Goal: Find specific page/section: Find specific page/section

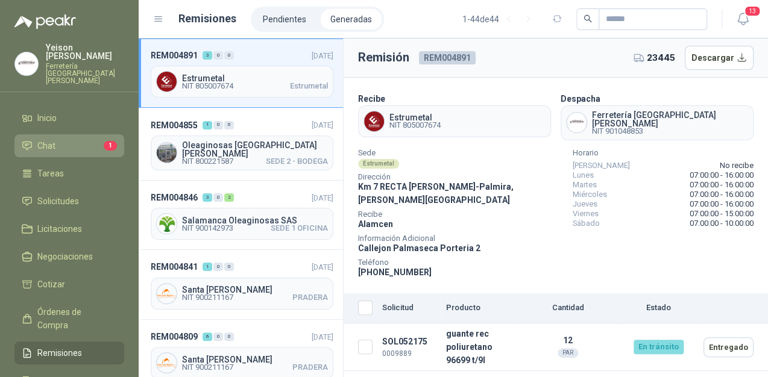
click at [54, 139] on span "Chat" at bounding box center [46, 145] width 18 height 13
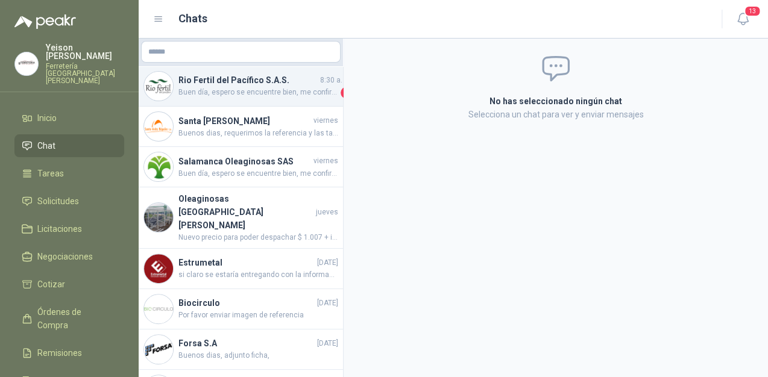
click at [230, 81] on h4 "Rio Fertil del Pacífico S.A.S." at bounding box center [247, 80] width 139 height 13
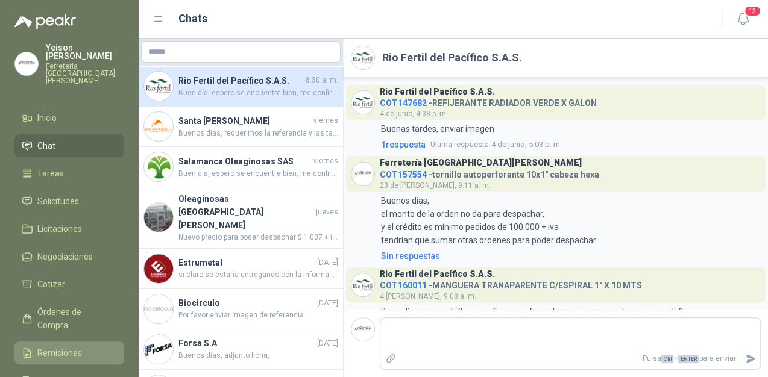
click at [49, 342] on link "Remisiones" at bounding box center [69, 353] width 110 height 23
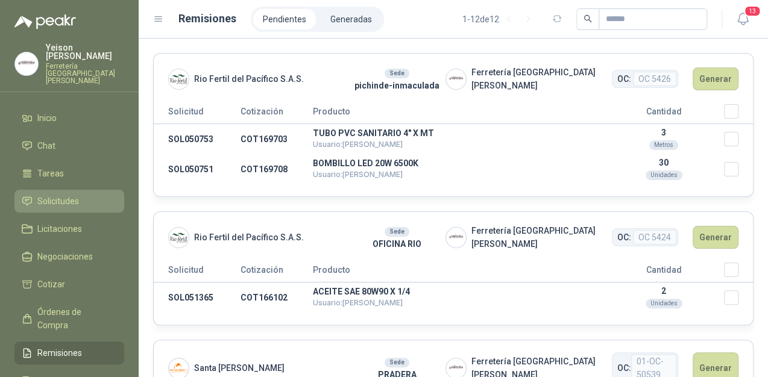
click at [65, 195] on span "Solicitudes" at bounding box center [58, 201] width 42 height 13
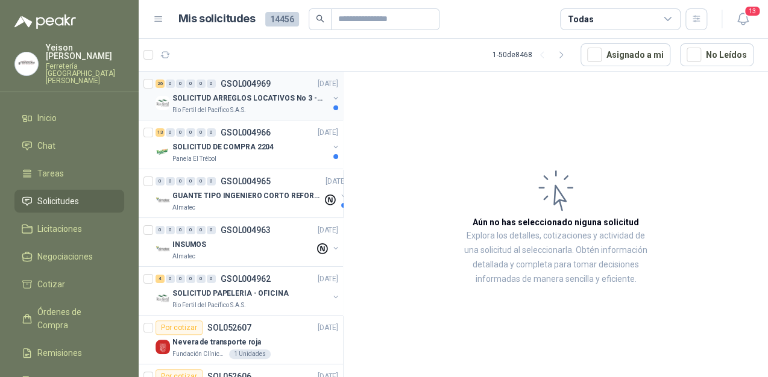
click at [280, 104] on div "SOLICITUD ARREGLOS LOCATIVOS No 3 - PICHINDE" at bounding box center [250, 98] width 156 height 14
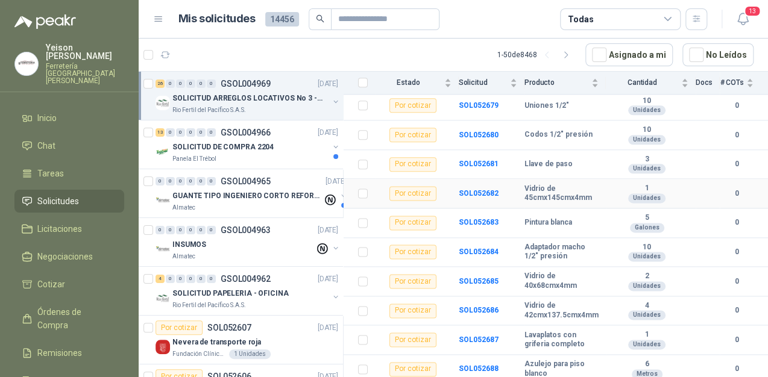
scroll to position [621, 0]
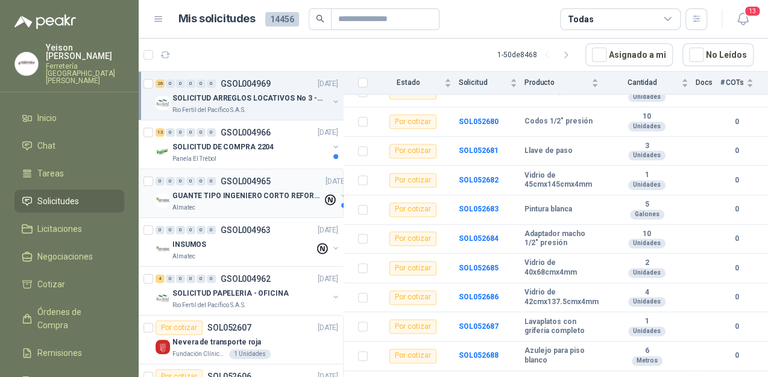
click at [275, 199] on p "GUANTE TIPO INGENIERO CORTO REFORZADO" at bounding box center [247, 195] width 150 height 11
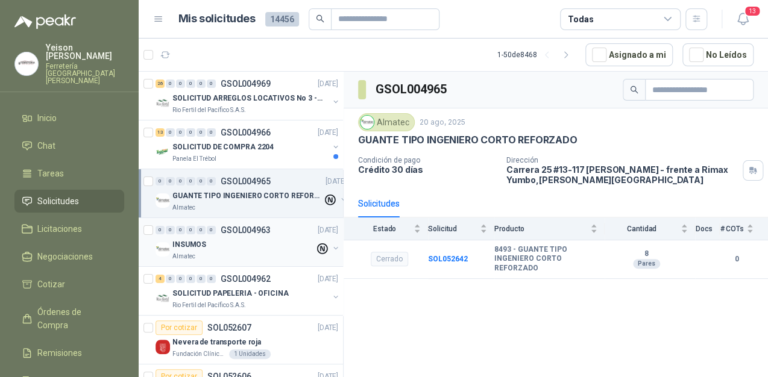
click at [241, 234] on p "GSOL004963" at bounding box center [246, 230] width 50 height 8
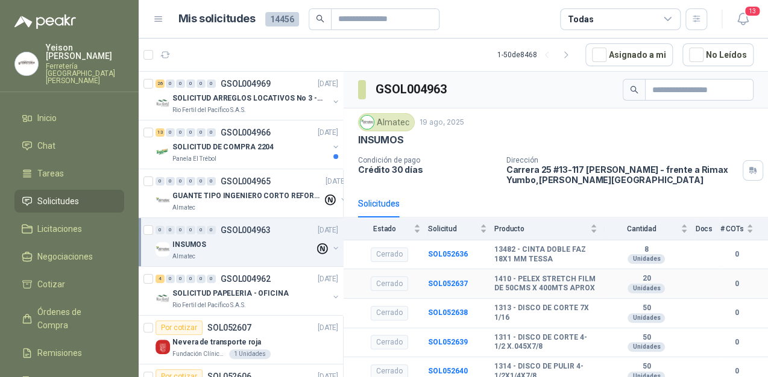
scroll to position [14, 0]
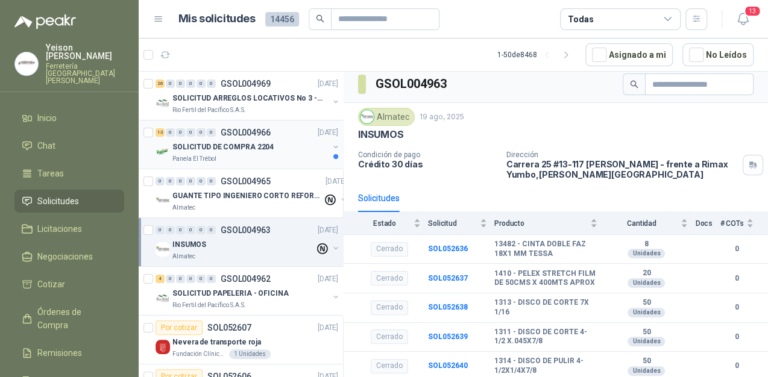
click at [230, 147] on p "SOLICITUD DE COMPRA 2204" at bounding box center [222, 147] width 101 height 11
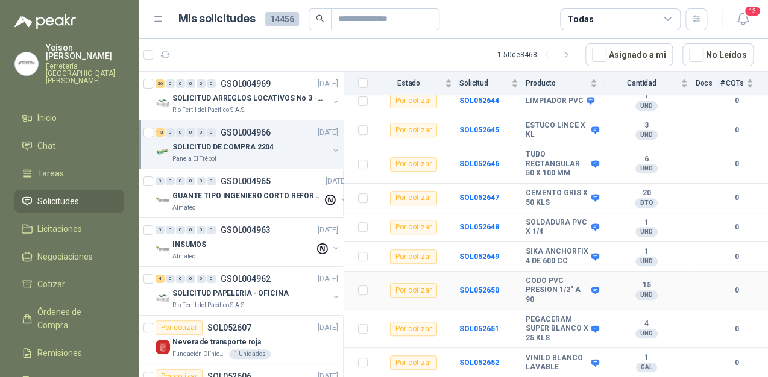
scroll to position [277, 0]
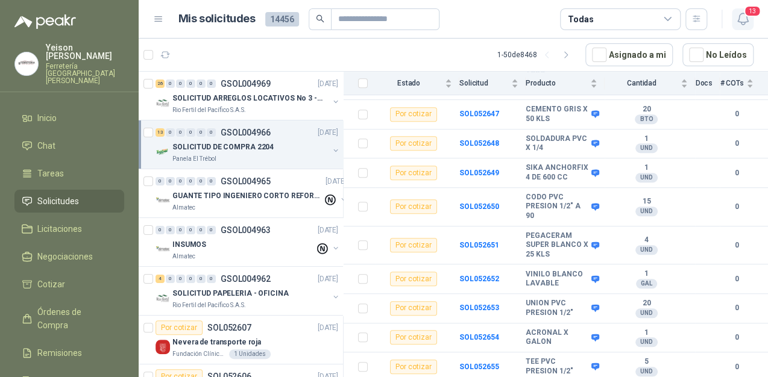
click at [744, 22] on icon "button" at bounding box center [742, 18] width 10 height 11
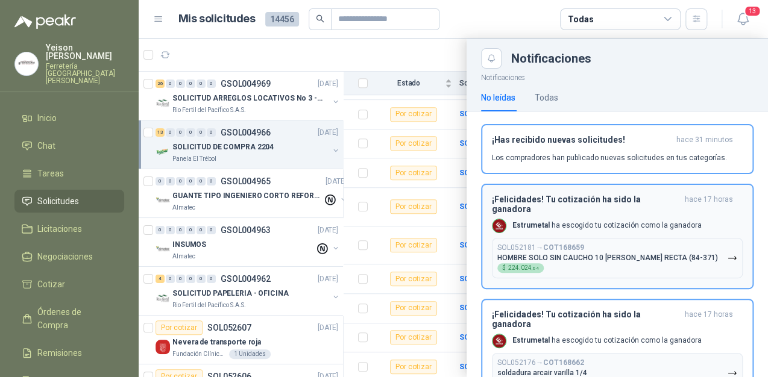
scroll to position [0, 0]
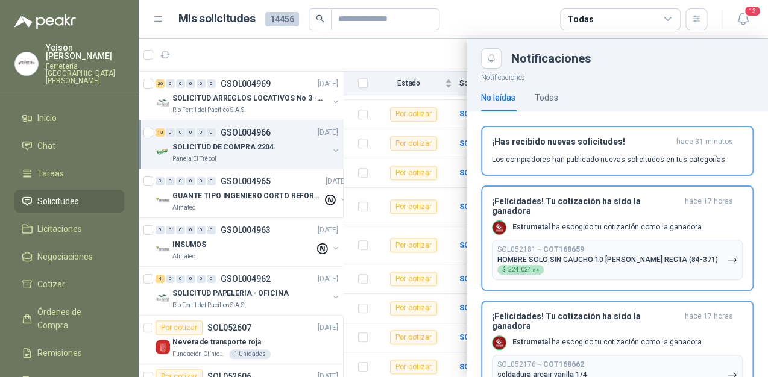
click at [561, 105] on div "No leídas Todas" at bounding box center [617, 98] width 272 height 28
click at [558, 102] on div "Todas" at bounding box center [547, 97] width 24 height 13
click at [496, 102] on div "No leídas" at bounding box center [498, 97] width 34 height 13
click at [290, 46] on div at bounding box center [453, 208] width 629 height 339
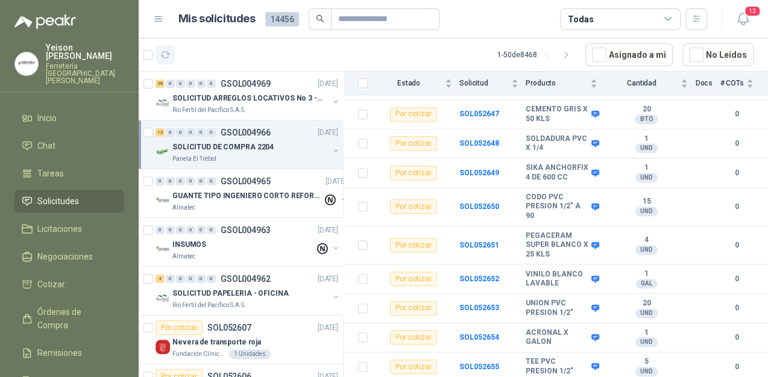
click at [166, 55] on icon "button" at bounding box center [165, 55] width 10 height 10
click at [165, 54] on icon "button" at bounding box center [165, 55] width 10 height 10
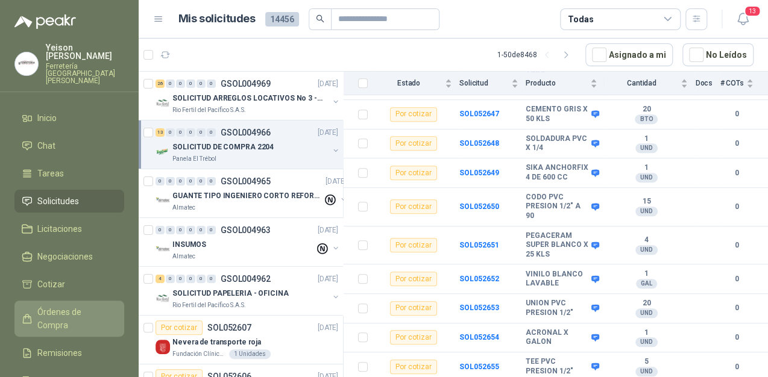
click at [80, 306] on span "Órdenes de Compra" at bounding box center [74, 319] width 75 height 27
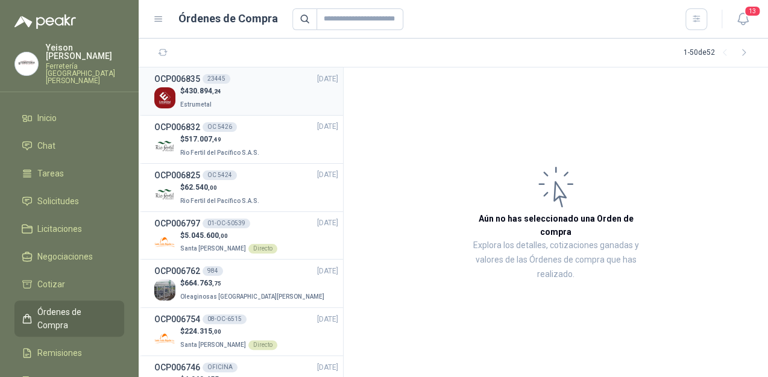
click at [218, 98] on p "Estrumetal" at bounding box center [200, 103] width 41 height 13
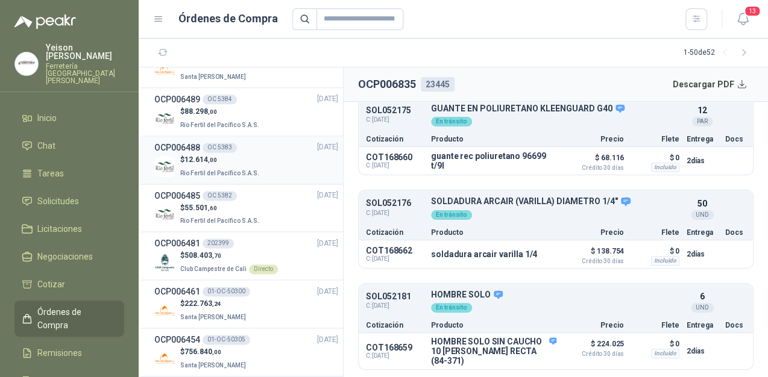
scroll to position [675, 0]
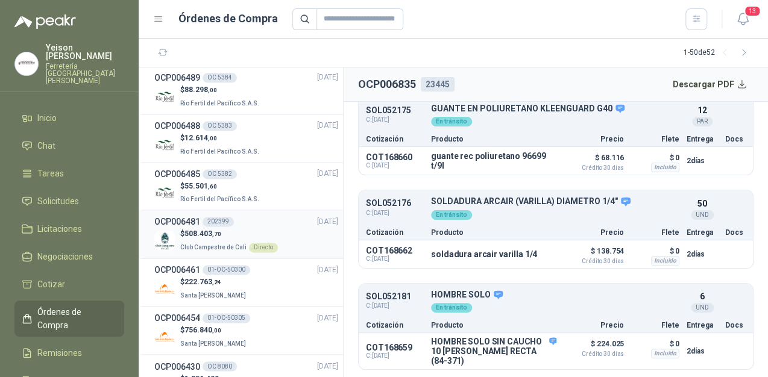
click at [260, 240] on p "Club Campestre de Cali Directo" at bounding box center [229, 246] width 98 height 13
